Goal: Task Accomplishment & Management: Use online tool/utility

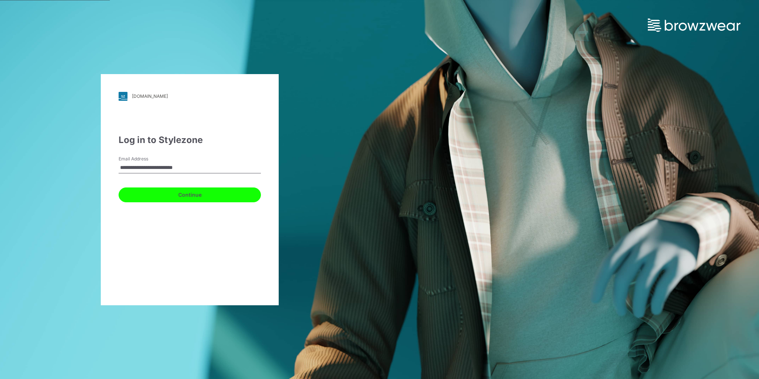
click at [212, 192] on button "Continue" at bounding box center [190, 195] width 142 height 15
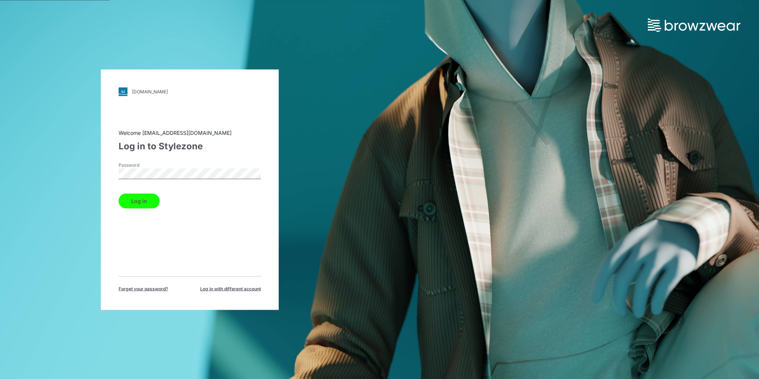
click at [155, 196] on button "Log in" at bounding box center [139, 201] width 41 height 15
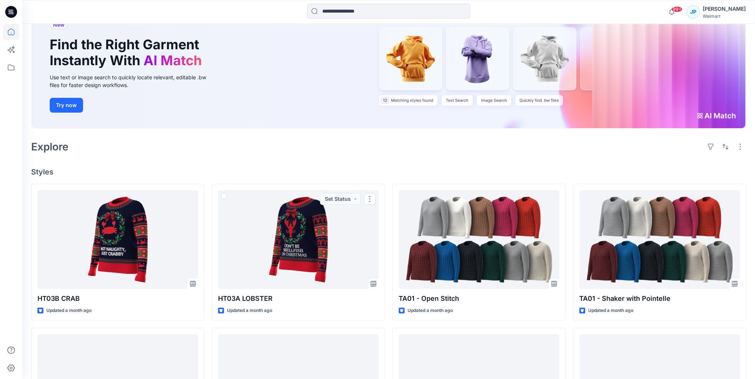
scroll to position [28, 0]
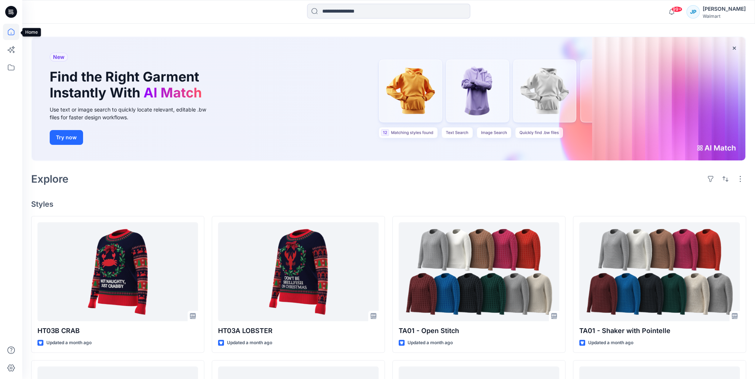
click at [7, 31] on icon at bounding box center [11, 32] width 16 height 16
click at [10, 66] on icon at bounding box center [11, 67] width 16 height 16
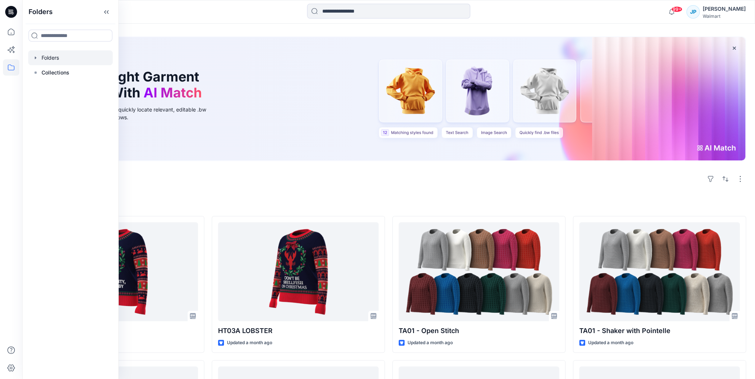
click at [62, 53] on div at bounding box center [70, 57] width 85 height 15
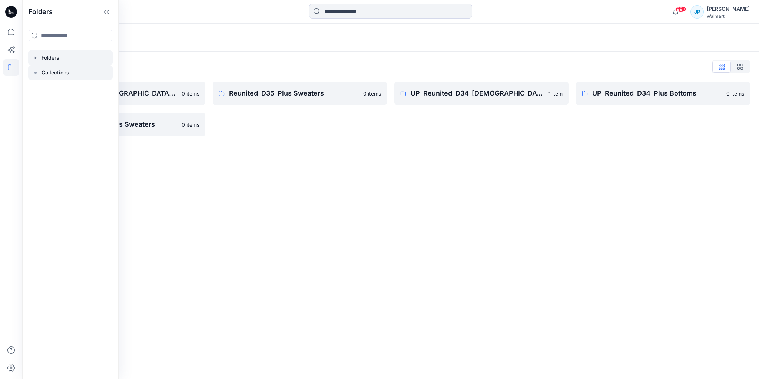
click at [70, 74] on div at bounding box center [70, 72] width 85 height 15
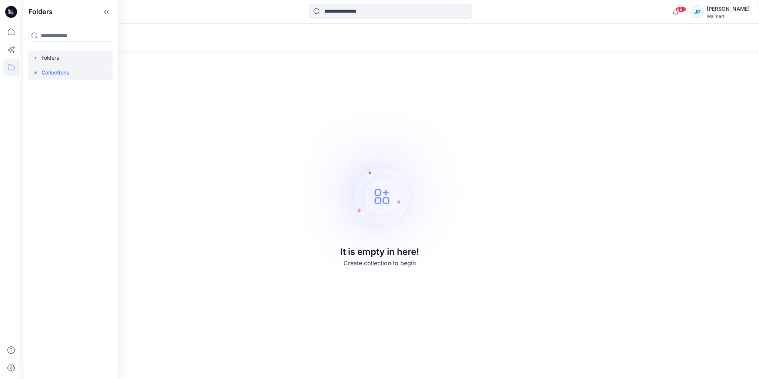
click at [57, 57] on div at bounding box center [70, 57] width 85 height 15
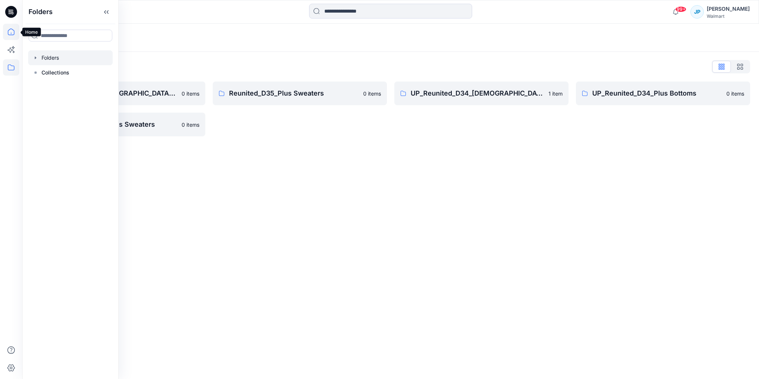
click at [13, 34] on icon at bounding box center [11, 32] width 7 height 7
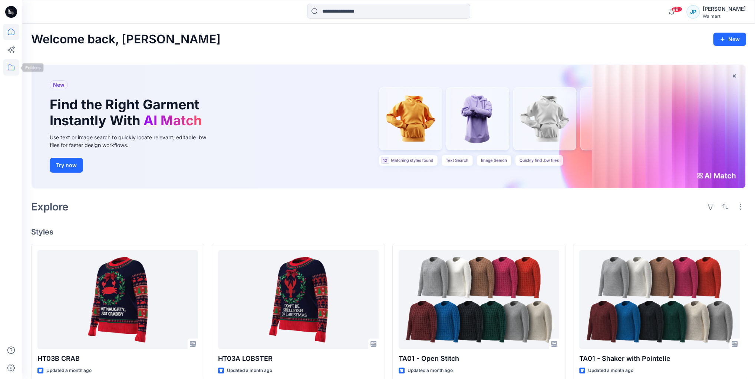
click at [8, 65] on icon at bounding box center [11, 67] width 16 height 16
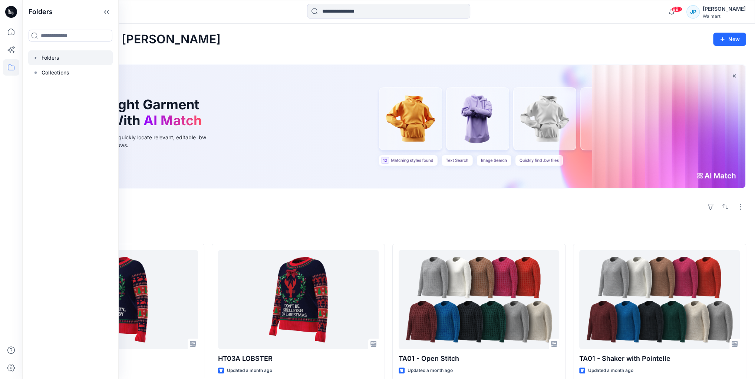
click at [43, 53] on div at bounding box center [70, 57] width 85 height 15
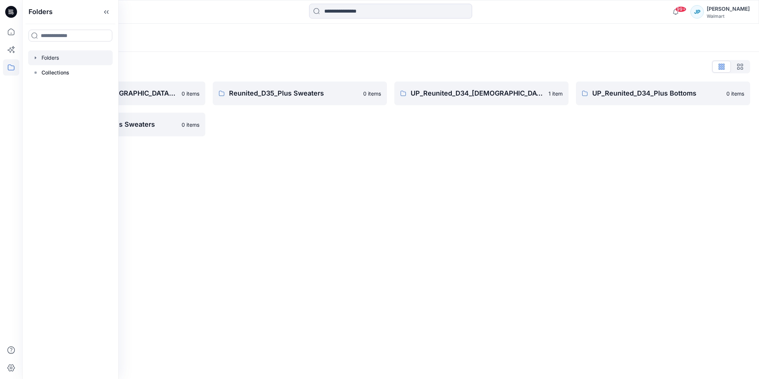
click at [420, 128] on div "UP_Reunited_D34_Ladies Sweaters 1 item" at bounding box center [482, 109] width 174 height 55
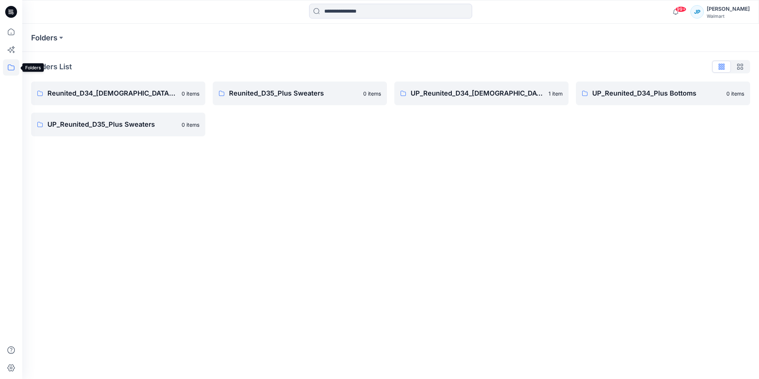
click at [18, 70] on icon at bounding box center [11, 67] width 16 height 16
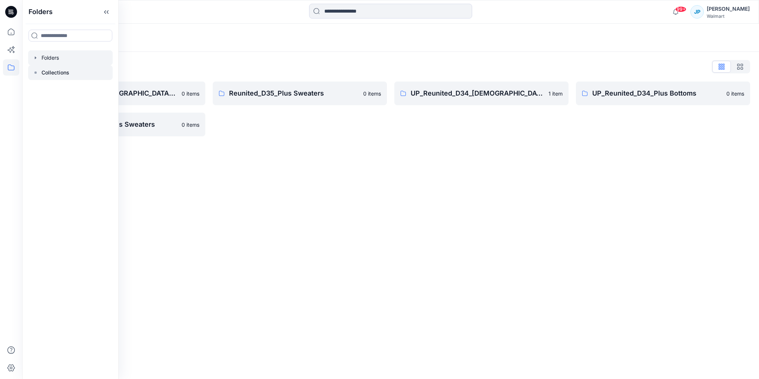
click at [37, 76] on div at bounding box center [70, 72] width 85 height 15
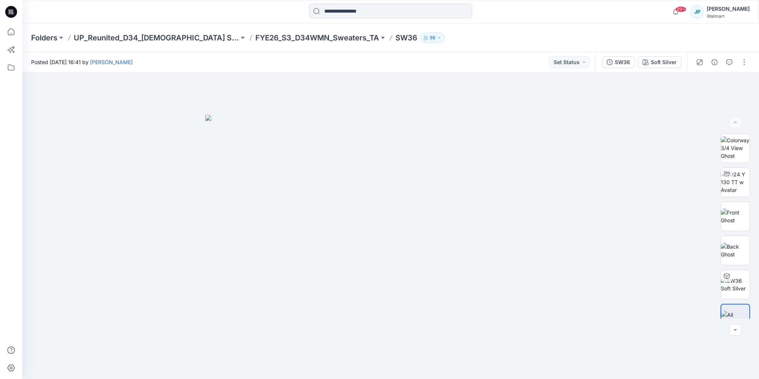
drag, startPoint x: 0, startPoint y: 0, endPoint x: 258, endPoint y: 38, distance: 260.9
click at [258, 38] on p "FYE26_S3_D34WMN_Sweaters_TA" at bounding box center [317, 38] width 124 height 10
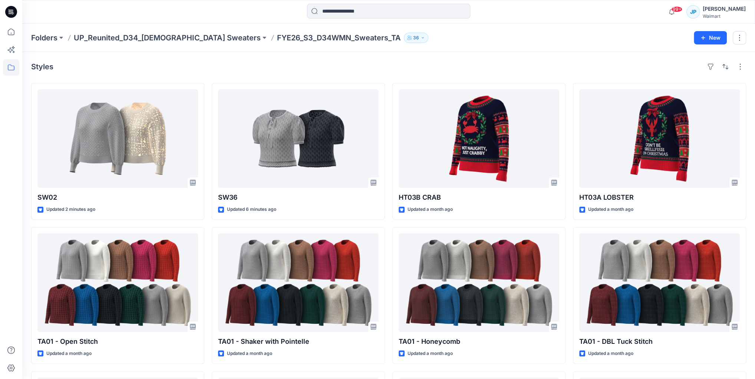
drag, startPoint x: 159, startPoint y: 0, endPoint x: 298, endPoint y: 17, distance: 140.9
click at [298, 17] on div at bounding box center [388, 12] width 366 height 16
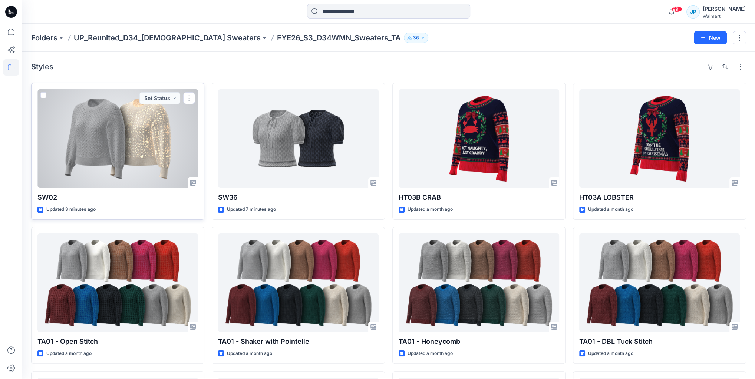
click at [83, 138] on div at bounding box center [117, 138] width 161 height 99
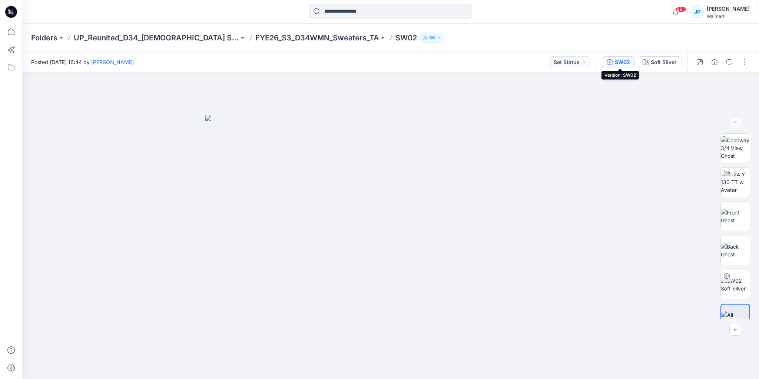
click at [629, 65] on div "SW02" at bounding box center [622, 62] width 15 height 8
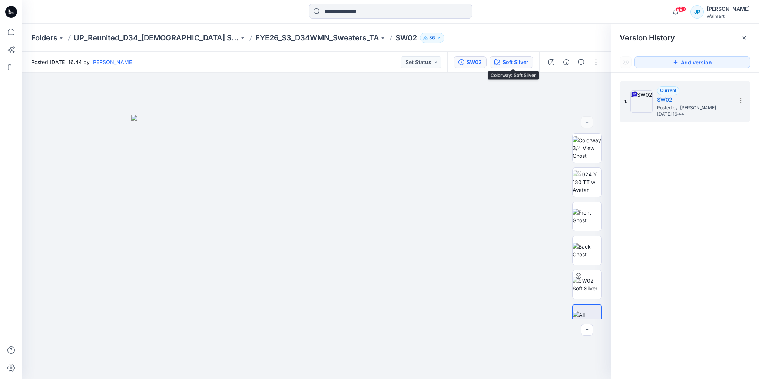
click at [512, 60] on div "Soft Silver" at bounding box center [516, 62] width 26 height 8
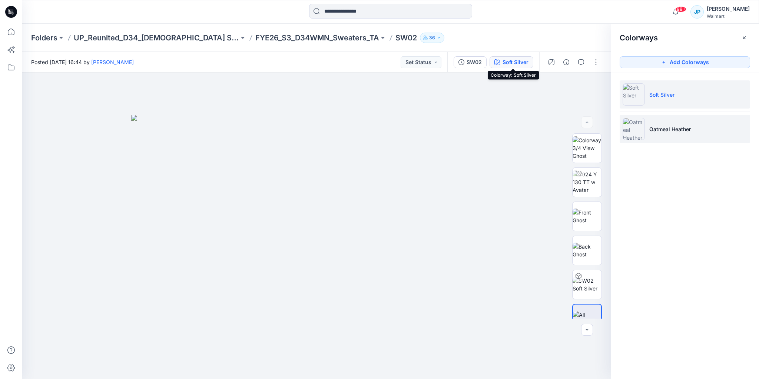
click at [653, 135] on li "Oatmeal Heather" at bounding box center [685, 129] width 131 height 28
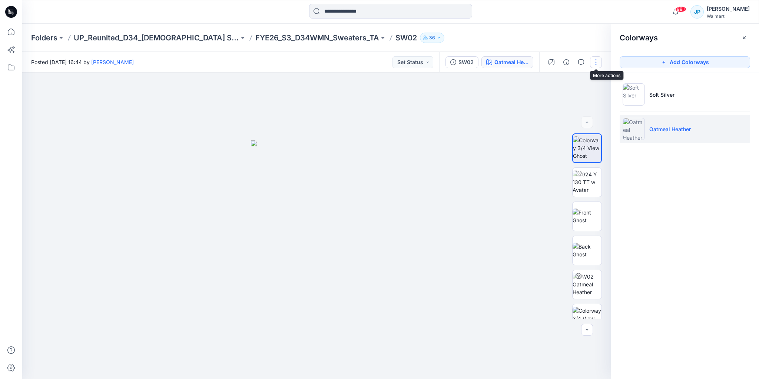
click at [596, 65] on button "button" at bounding box center [596, 62] width 12 height 12
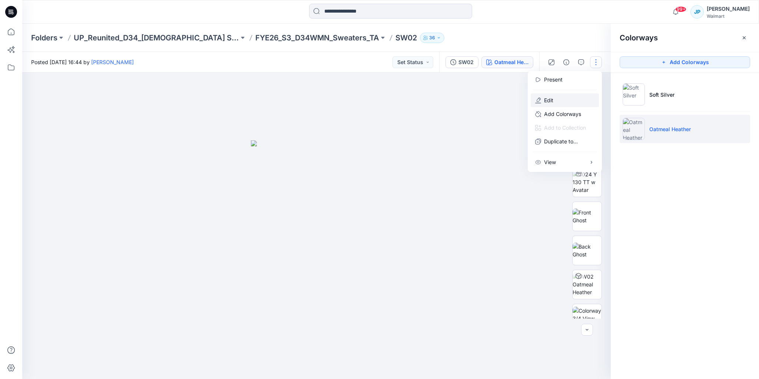
click at [565, 102] on button "Edit" at bounding box center [565, 100] width 68 height 14
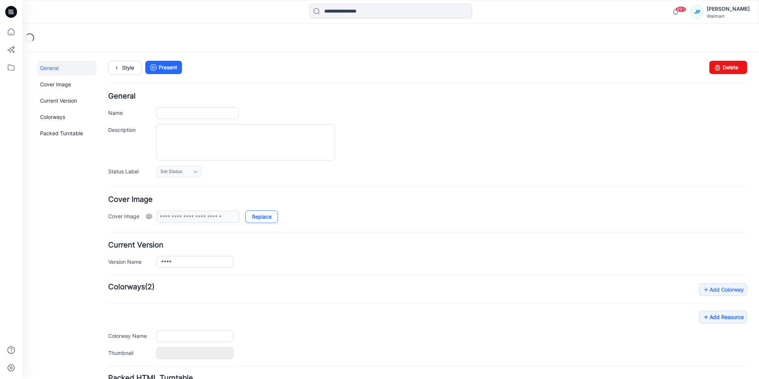
type input "****"
type input "**********"
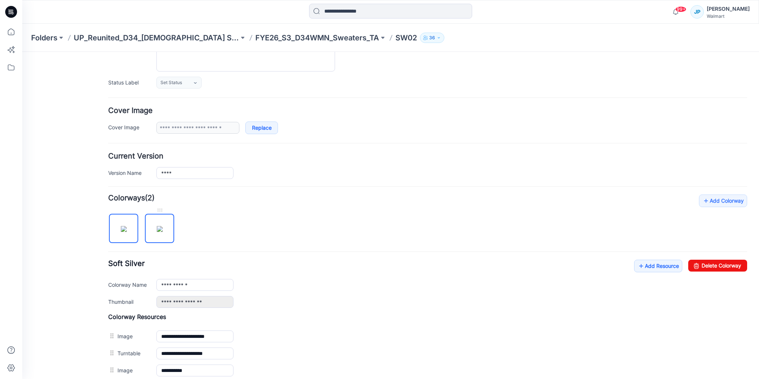
click at [157, 226] on img at bounding box center [160, 229] width 6 height 6
type input "**********"
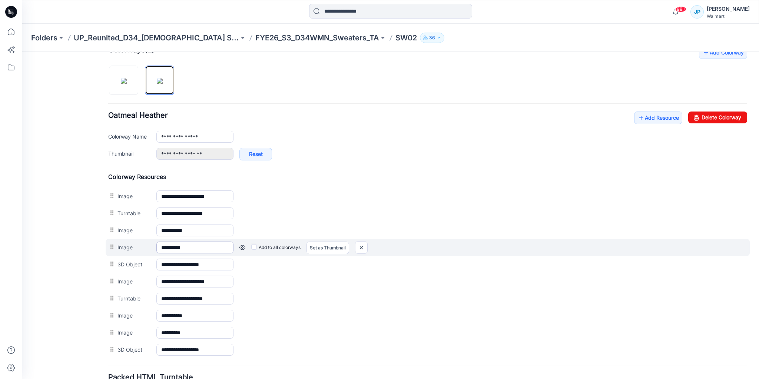
scroll to position [267, 0]
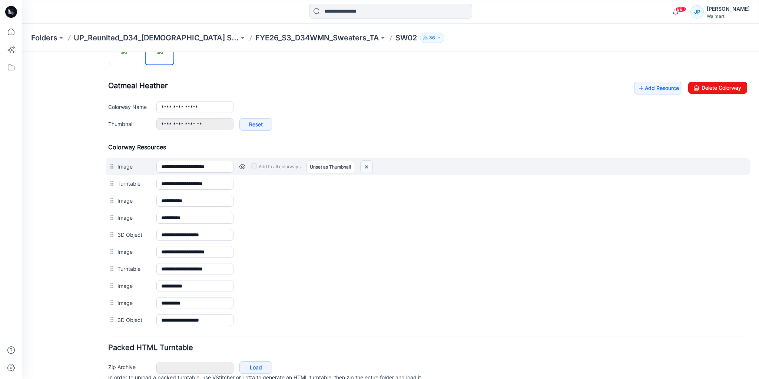
click at [363, 164] on img at bounding box center [367, 167] width 12 height 12
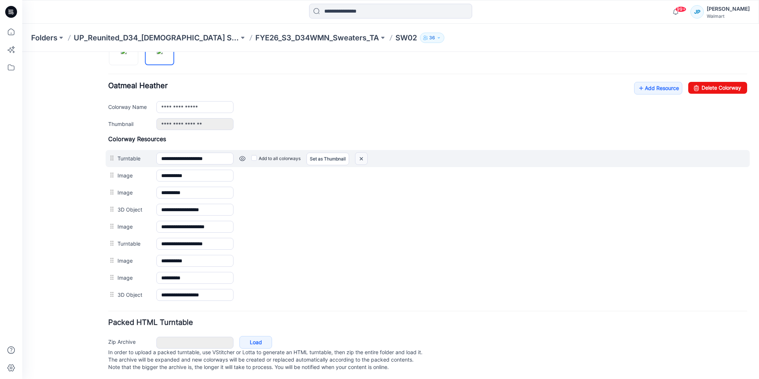
click at [363, 158] on img at bounding box center [362, 159] width 12 height 12
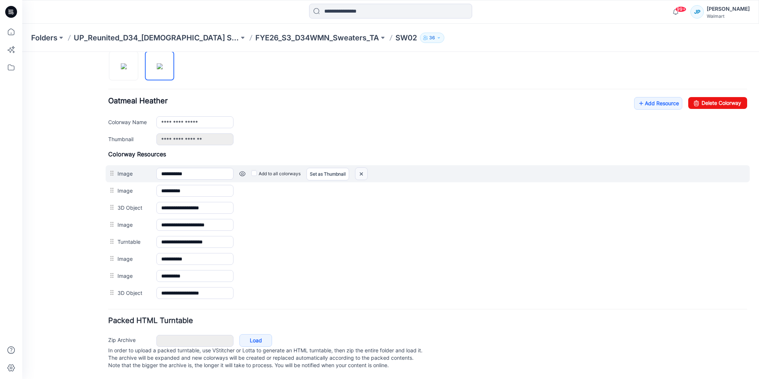
click at [359, 169] on img at bounding box center [362, 174] width 12 height 12
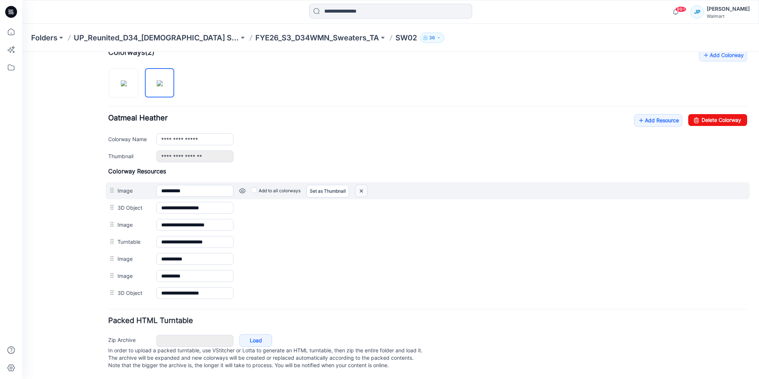
scroll to position [236, 0]
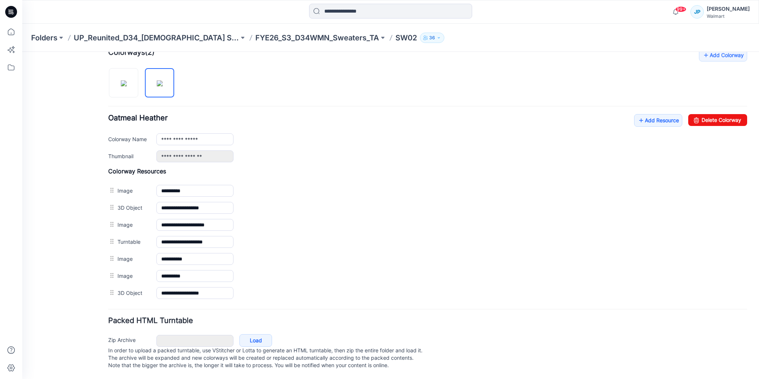
click at [22, 52] on img at bounding box center [22, 52] width 0 height 0
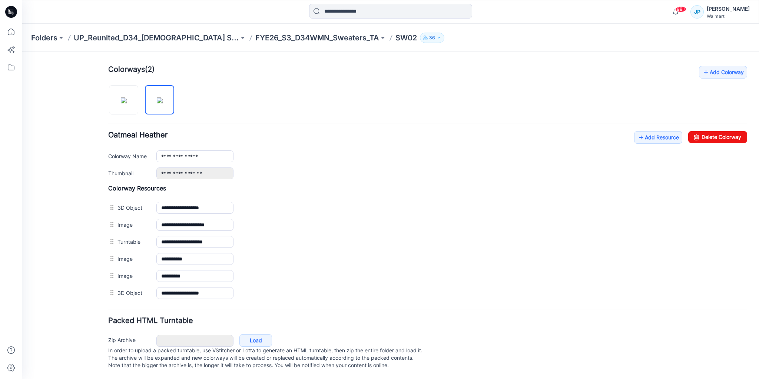
scroll to position [220, 0]
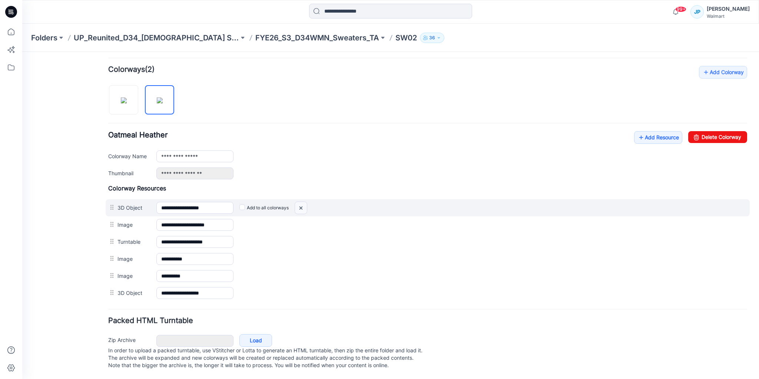
click at [301, 204] on img at bounding box center [301, 208] width 12 height 12
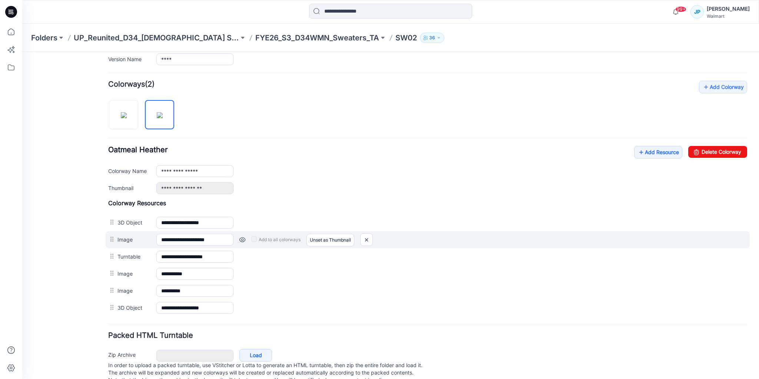
click at [242, 237] on link at bounding box center [243, 240] width 6 height 6
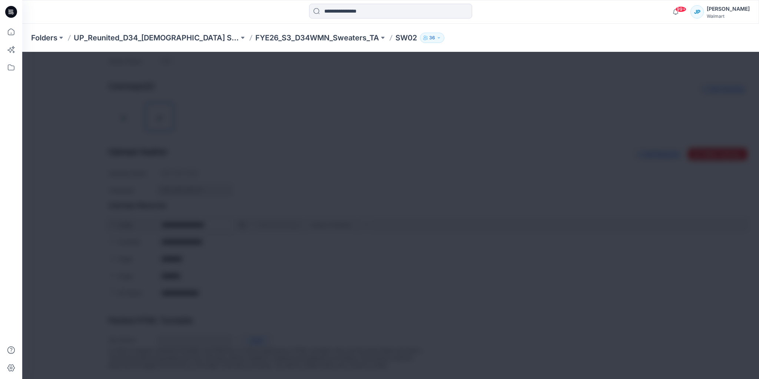
scroll to position [202, 0]
click at [405, 201] on img at bounding box center [402, 204] width 6 height 6
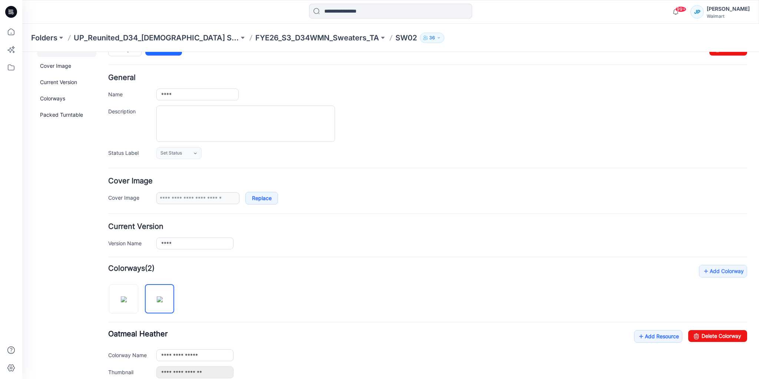
scroll to position [0, 0]
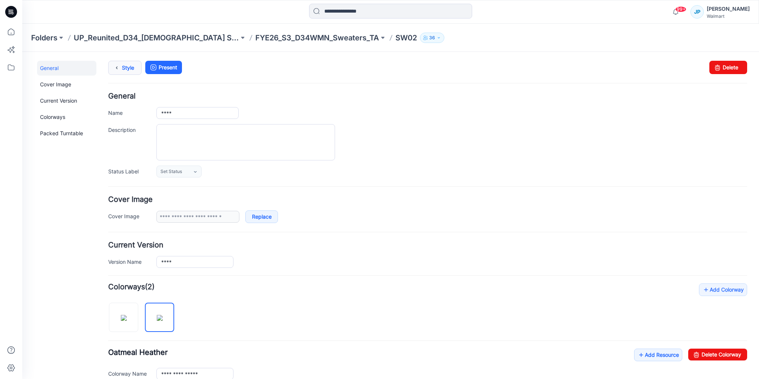
click at [126, 69] on link "Style" at bounding box center [124, 68] width 33 height 14
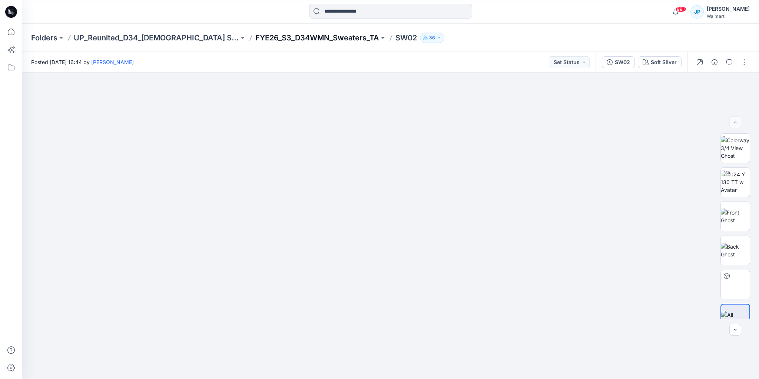
click at [255, 36] on p "FYE26_S3_D34WMN_Sweaters_TA" at bounding box center [317, 38] width 124 height 10
